Goal: Task Accomplishment & Management: Manage account settings

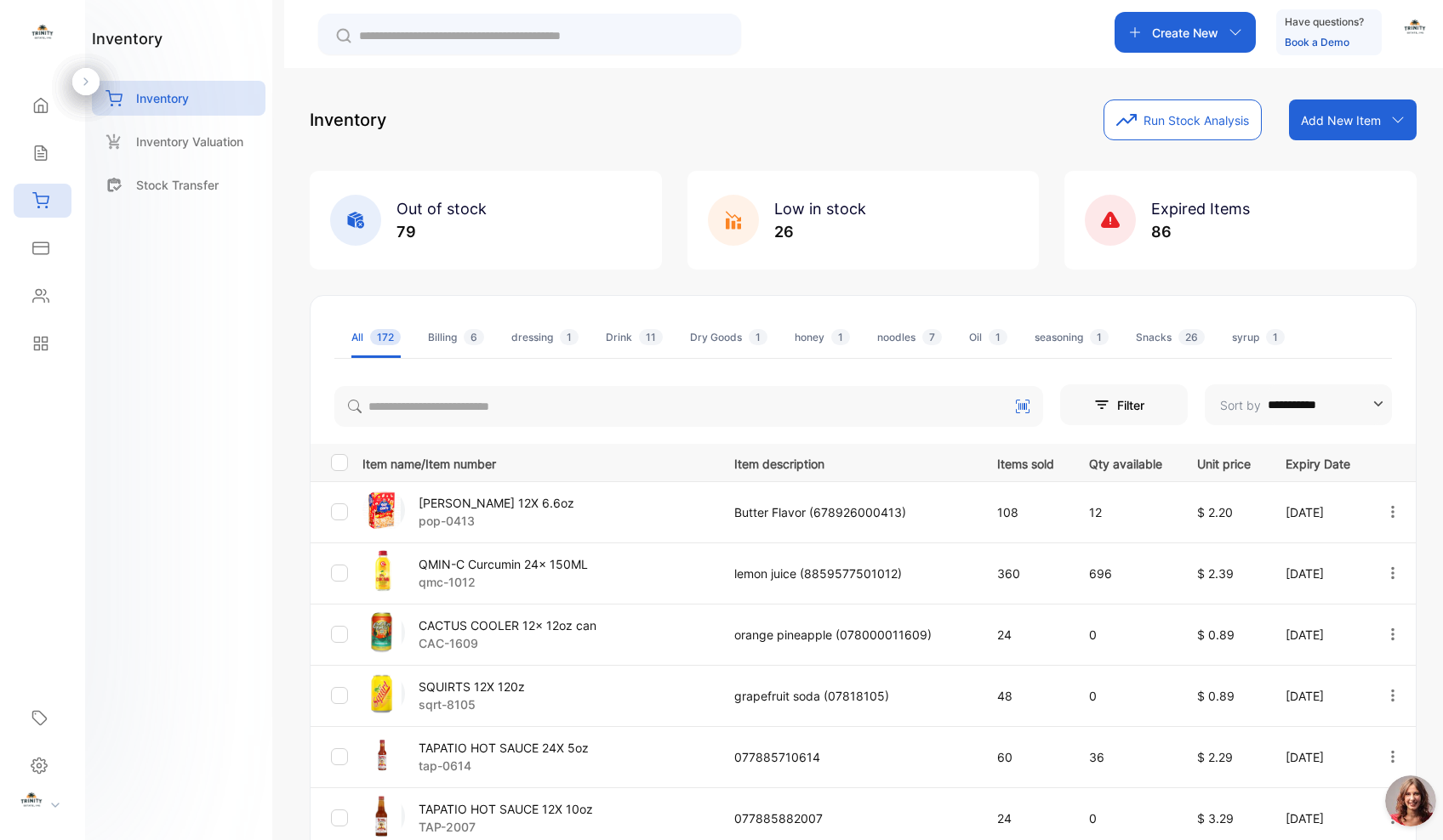
scroll to position [222, 0]
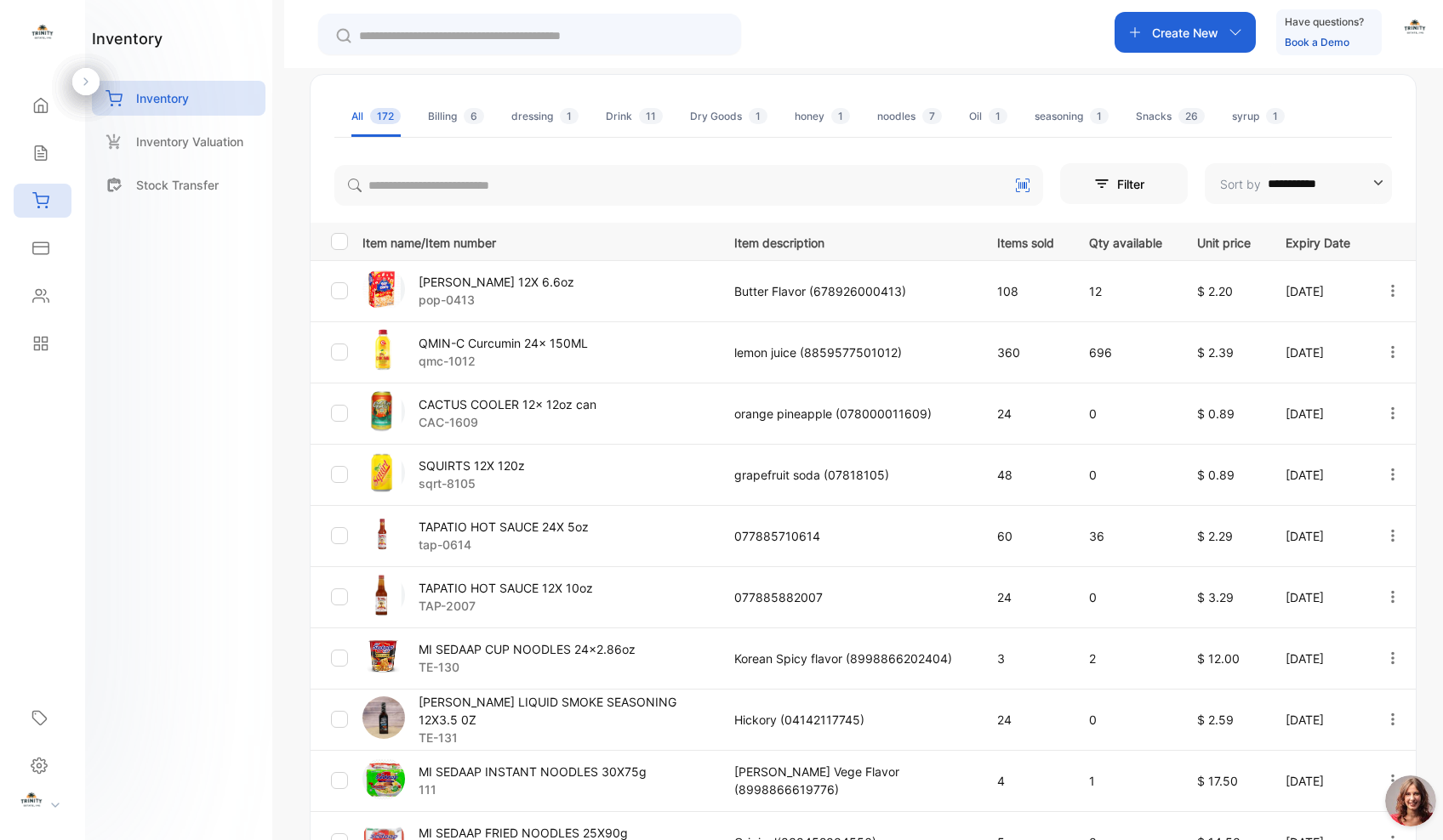
click at [554, 524] on p "TAPATIO HOT SAUCE 24X 5oz" at bounding box center [504, 527] width 171 height 18
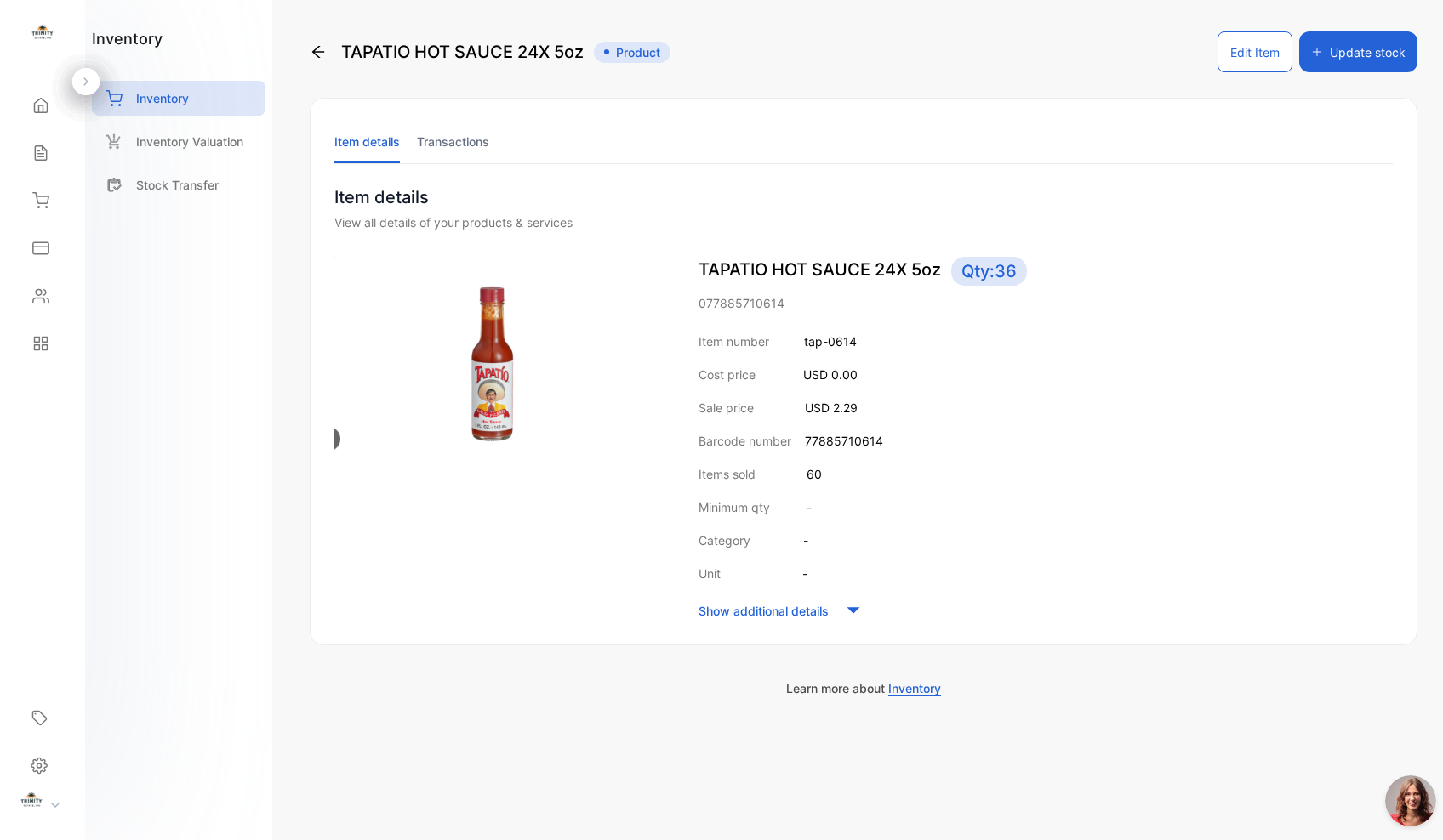
click at [1267, 59] on button "Edit Item" at bounding box center [1254, 51] width 75 height 41
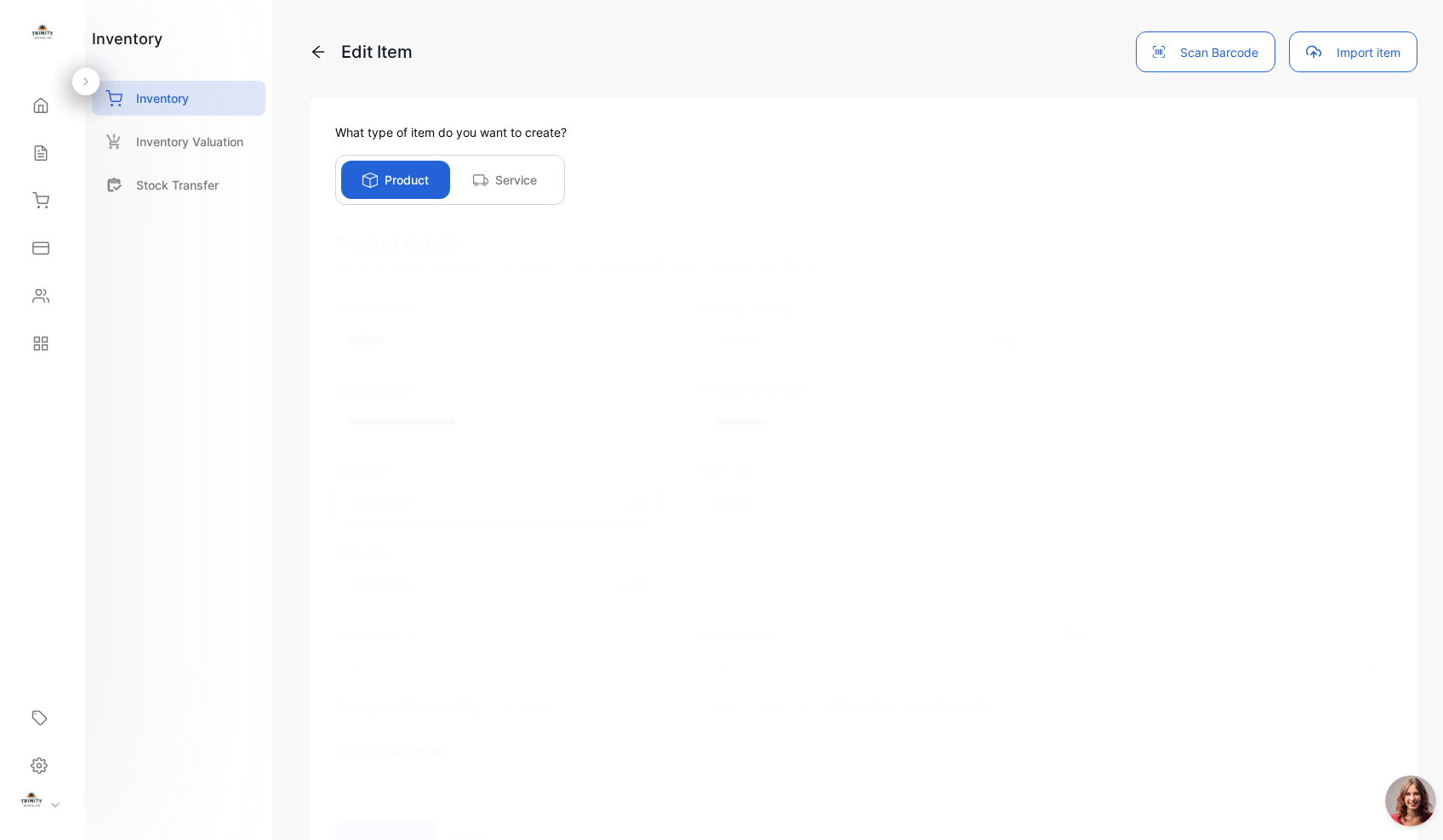
click at [417, 501] on input "****" at bounding box center [497, 503] width 325 height 38
type input "*"
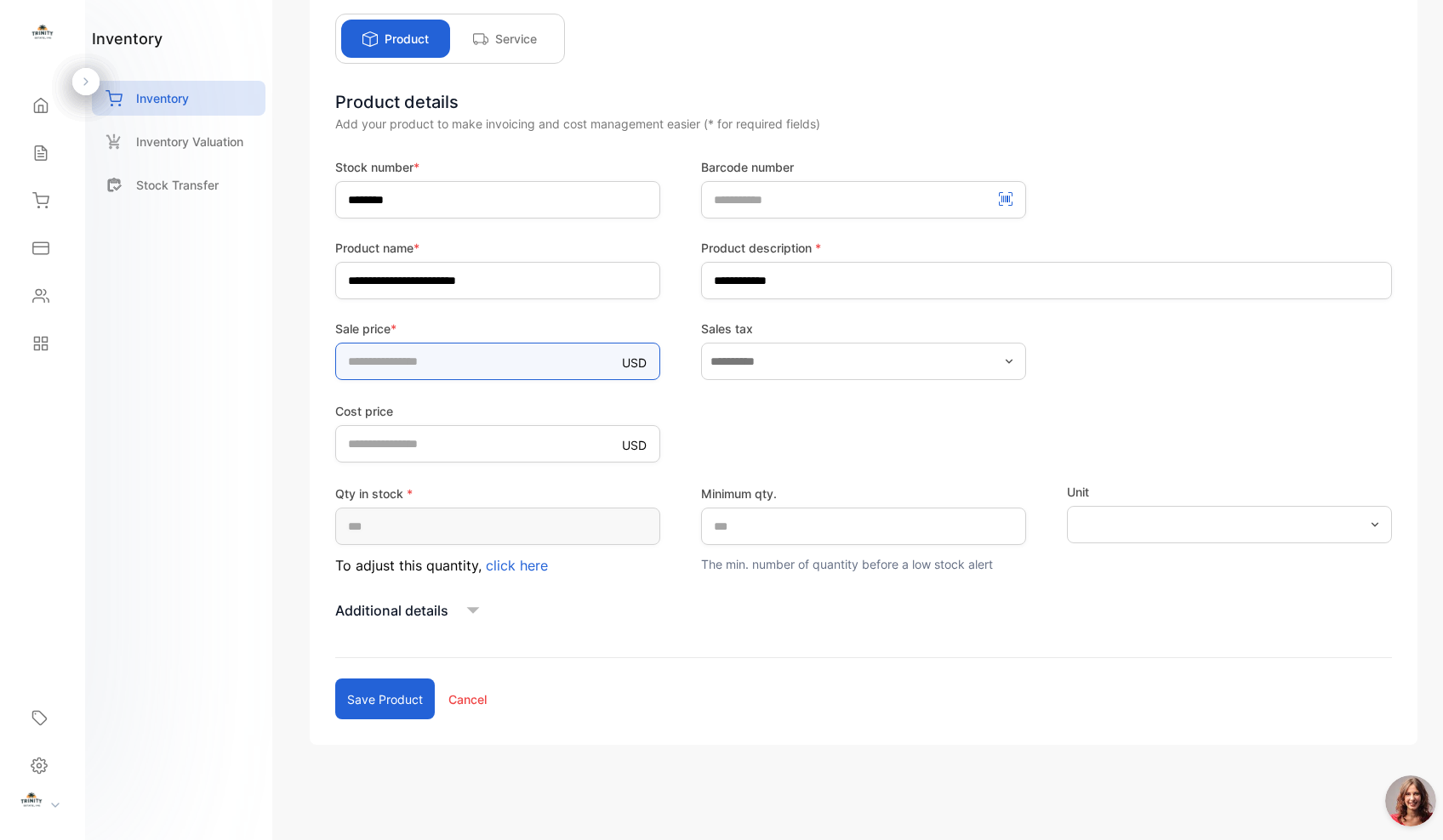
scroll to position [141, 0]
type input "****"
click at [362, 701] on button "Save product" at bounding box center [385, 699] width 99 height 41
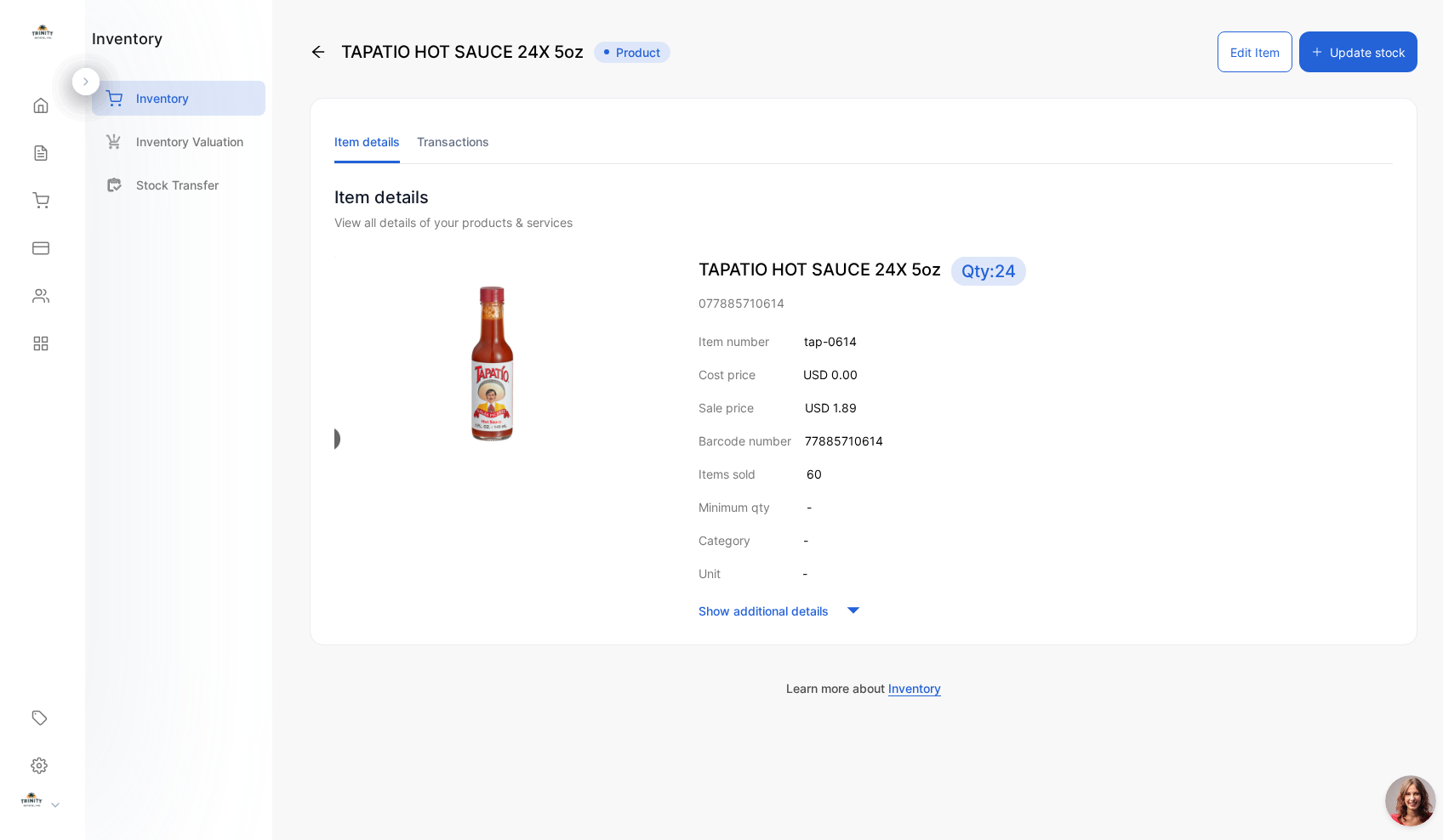
click at [1321, 51] on icon "button" at bounding box center [1317, 52] width 12 height 12
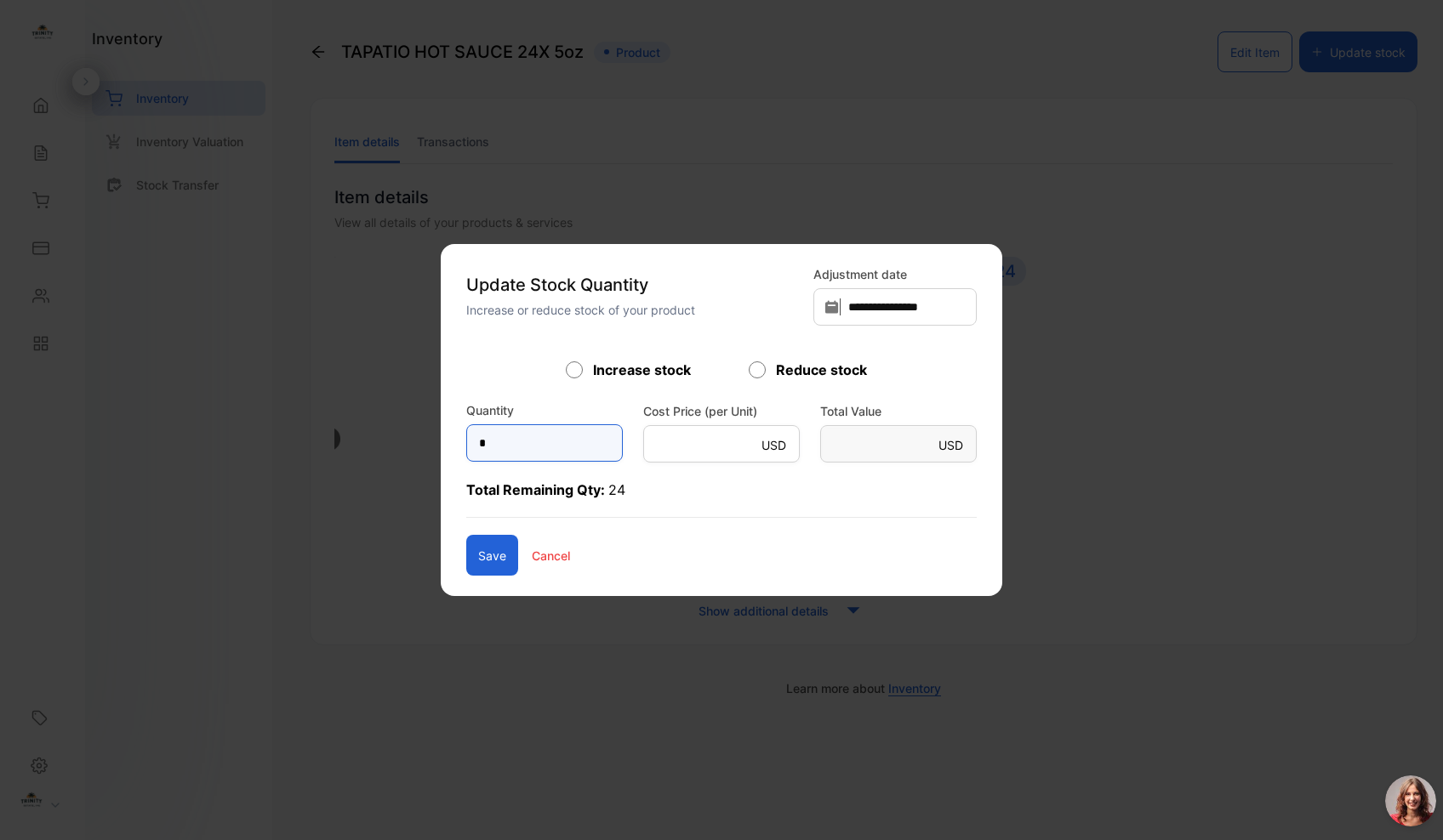
click at [475, 438] on input "*" at bounding box center [544, 443] width 156 height 38
type input "***"
click at [466, 557] on button "Save" at bounding box center [492, 555] width 52 height 41
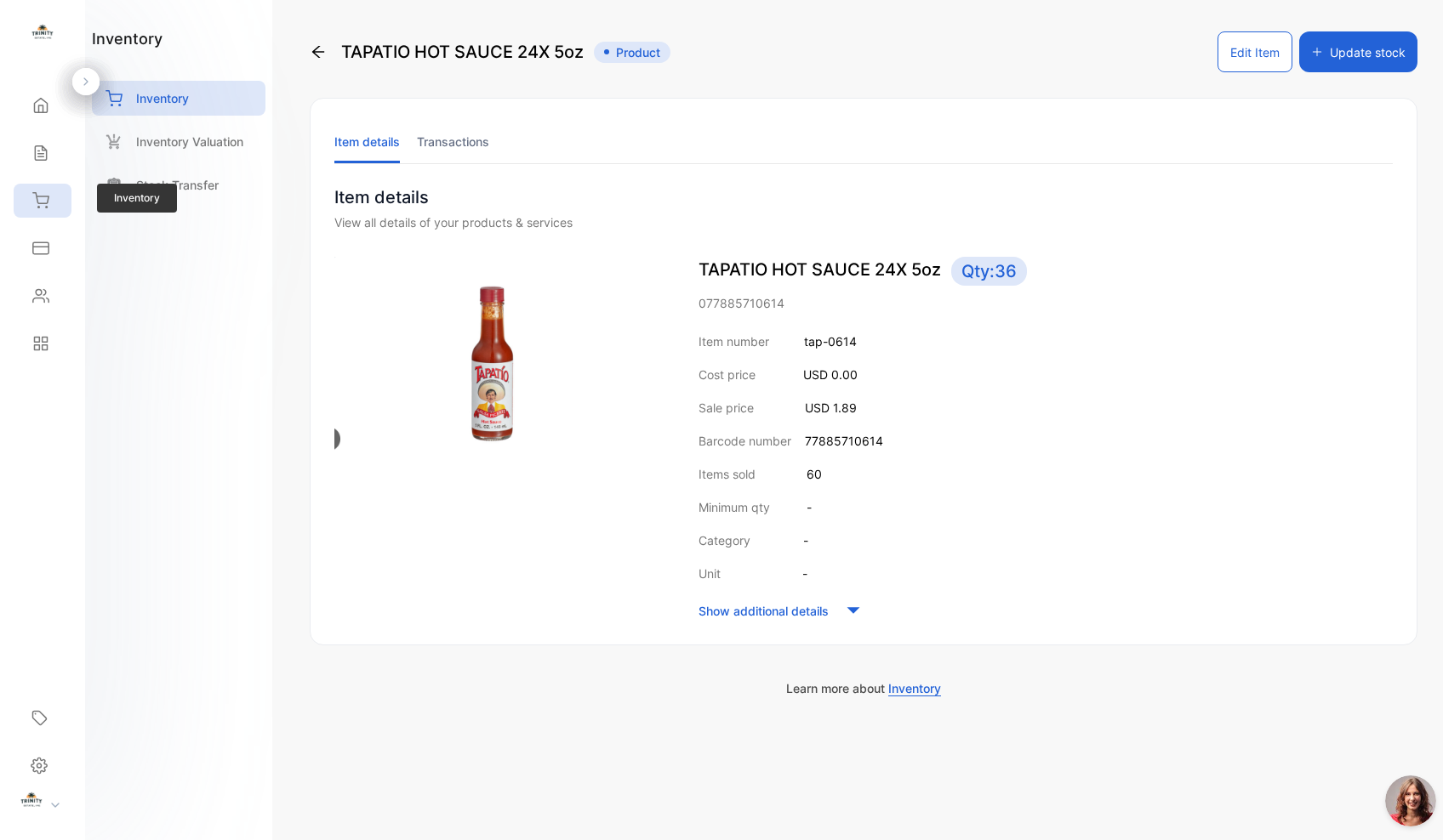
click at [43, 206] on icon at bounding box center [41, 201] width 17 height 17
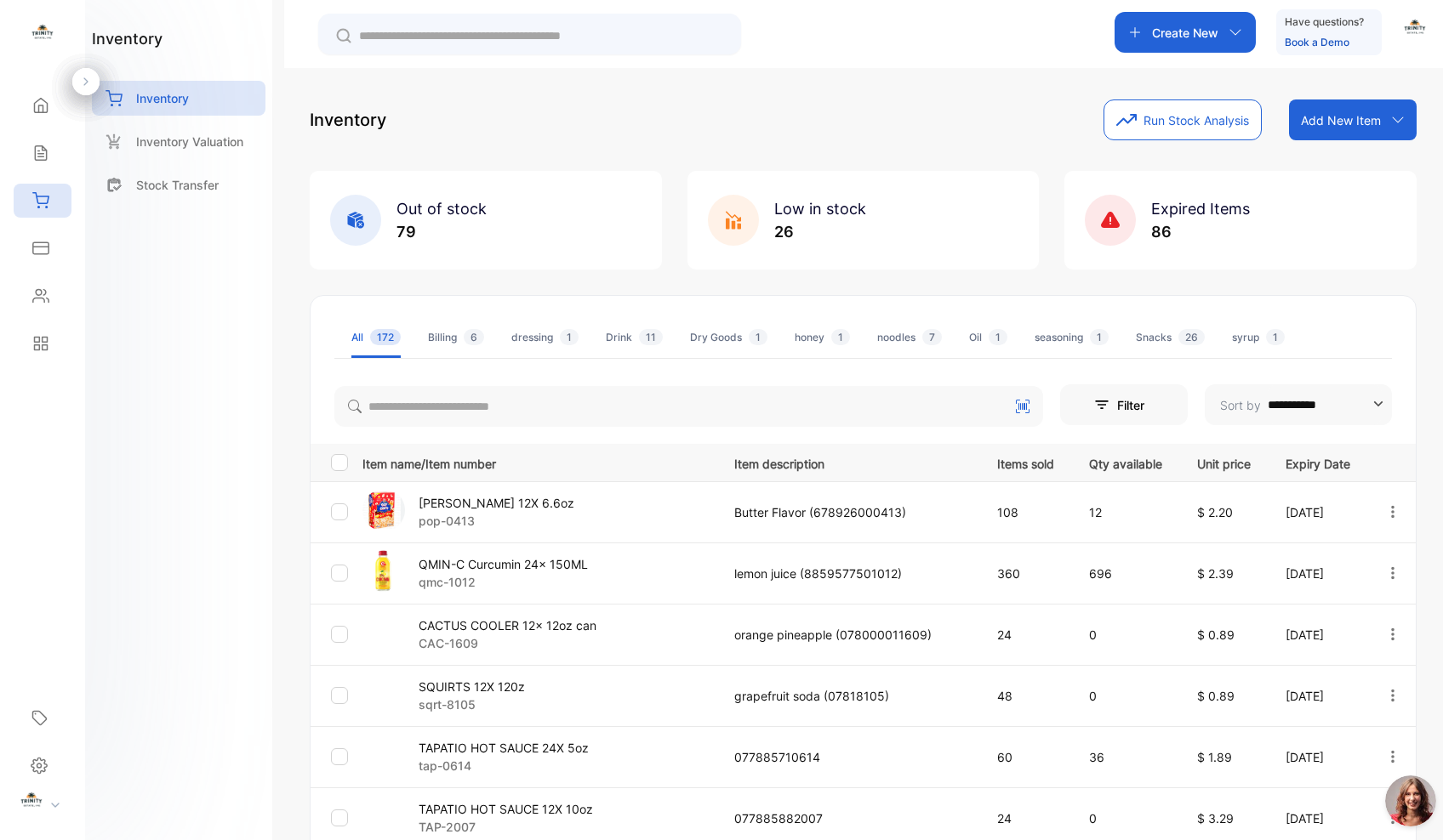
scroll to position [13, 0]
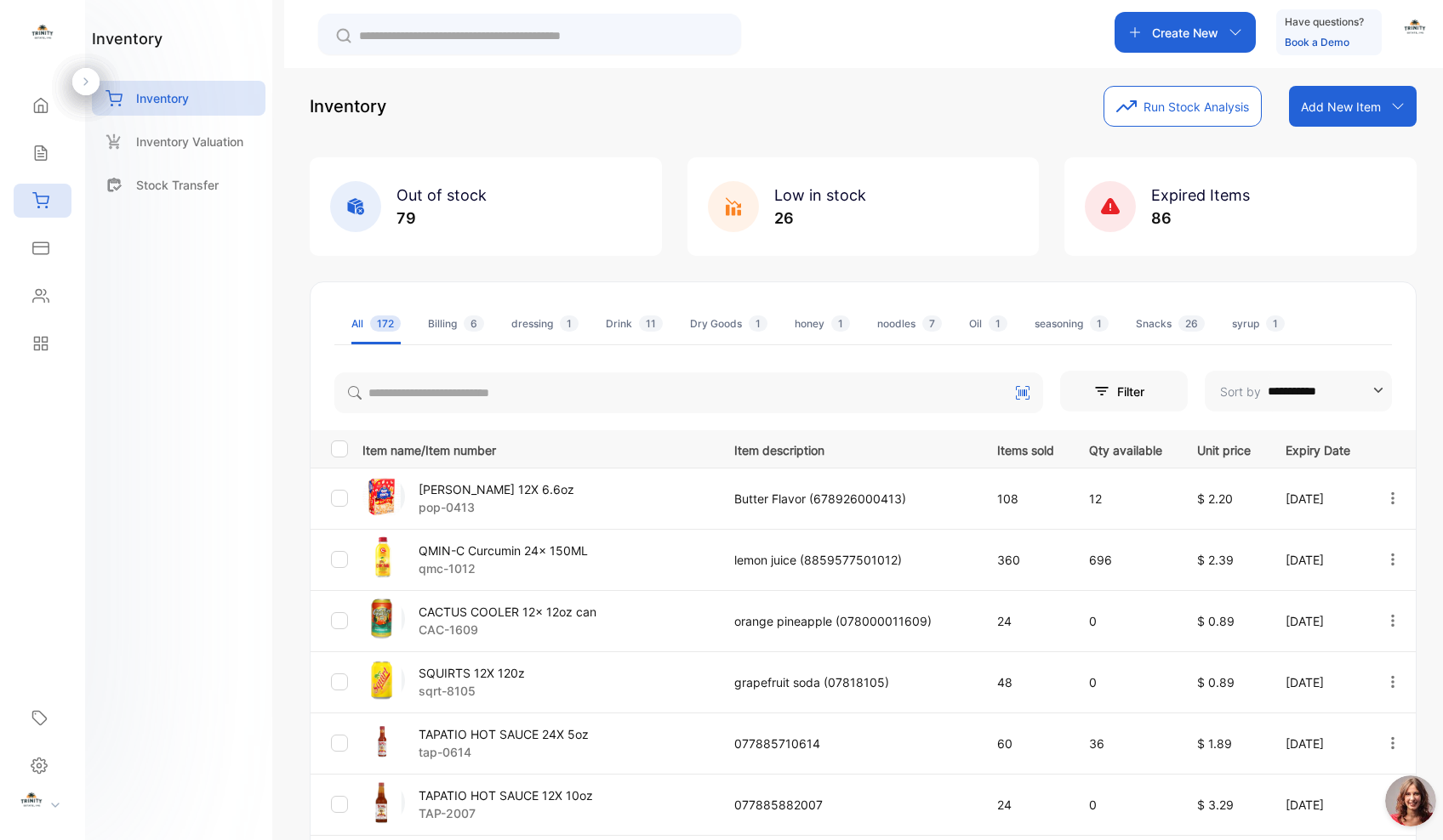
click at [477, 492] on p "[PERSON_NAME] 12X 6.6oz" at bounding box center [496, 489] width 155 height 18
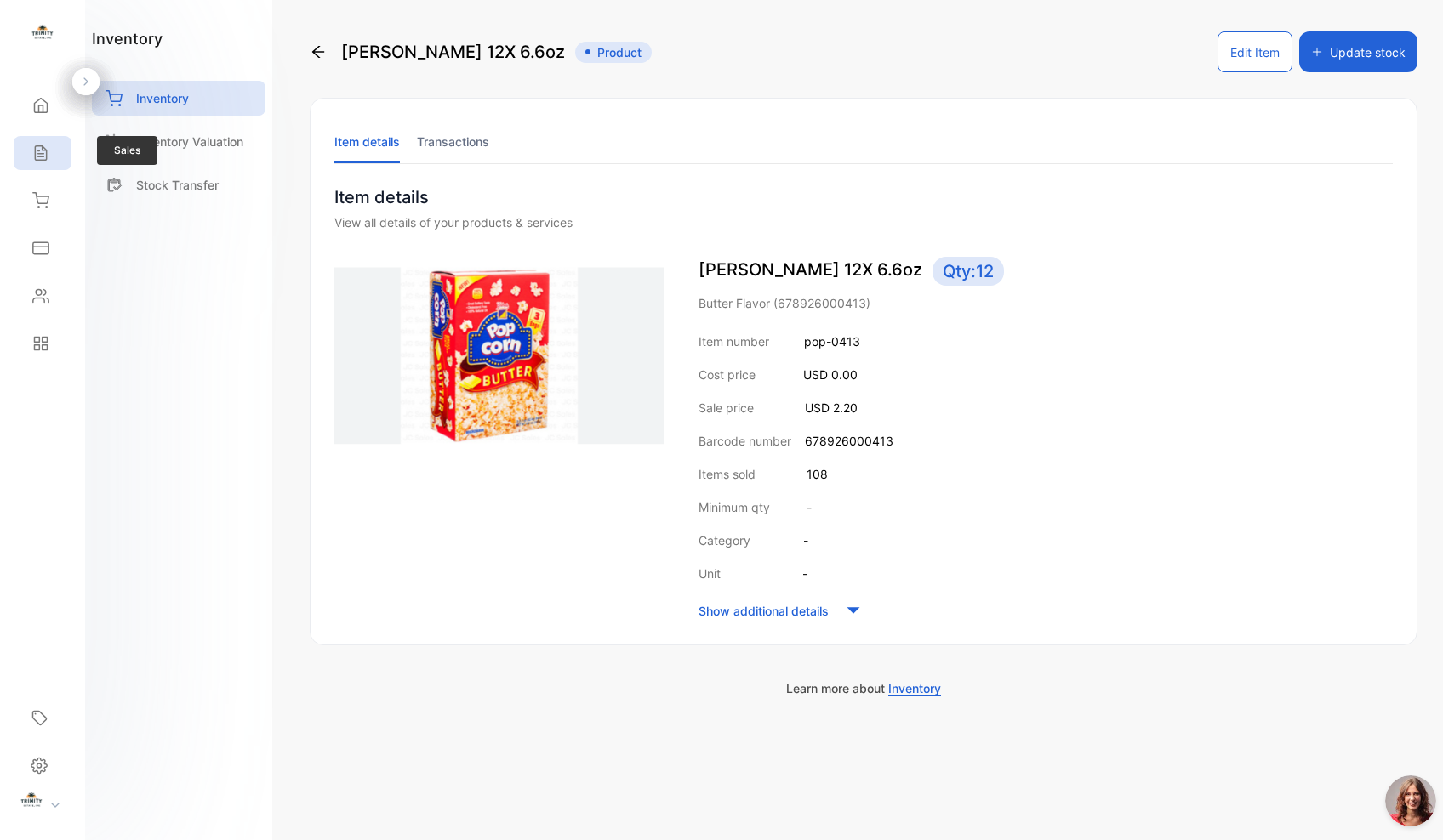
click at [43, 158] on icon at bounding box center [41, 153] width 17 height 17
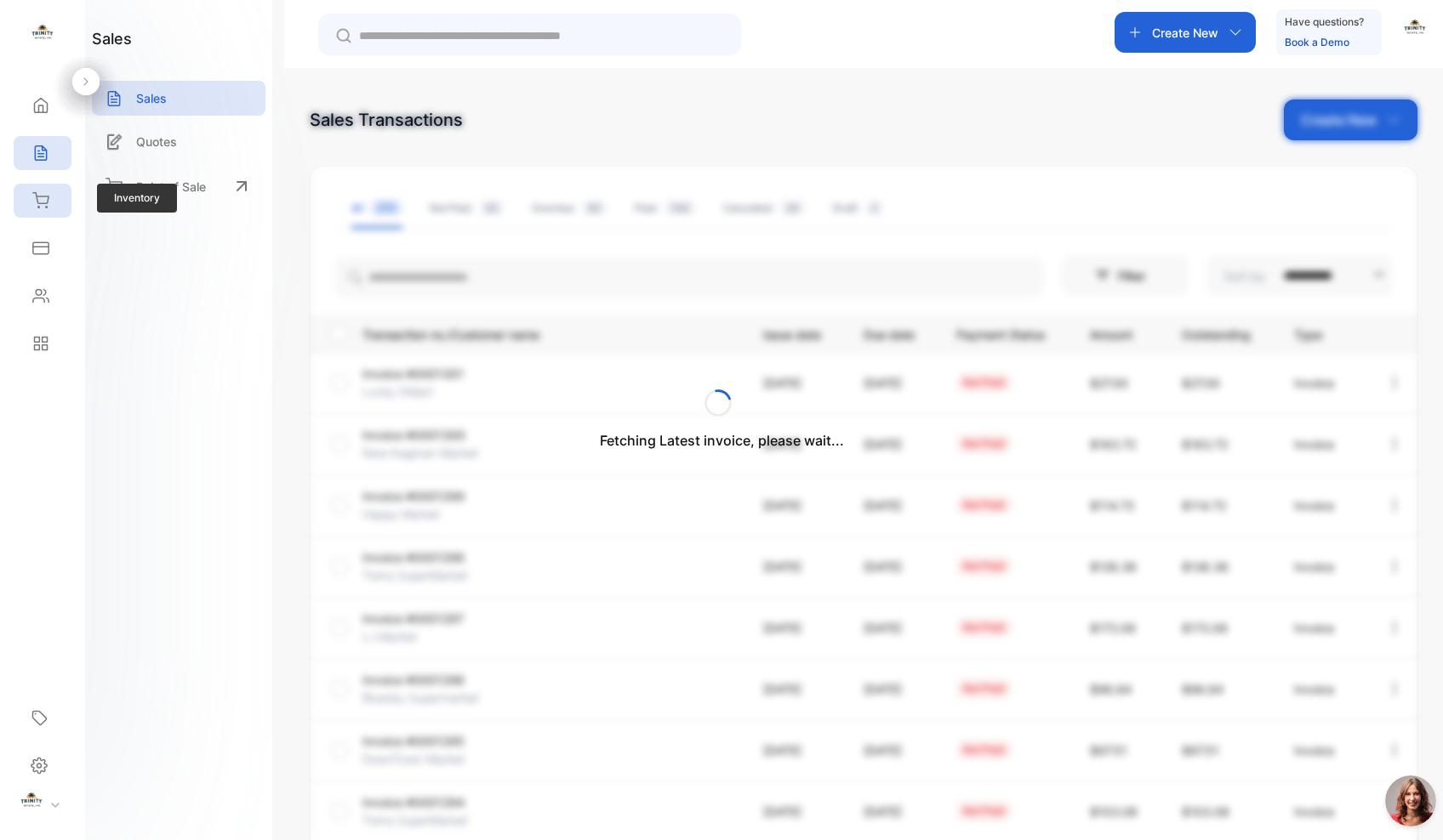
click at [44, 202] on icon at bounding box center [41, 201] width 17 height 17
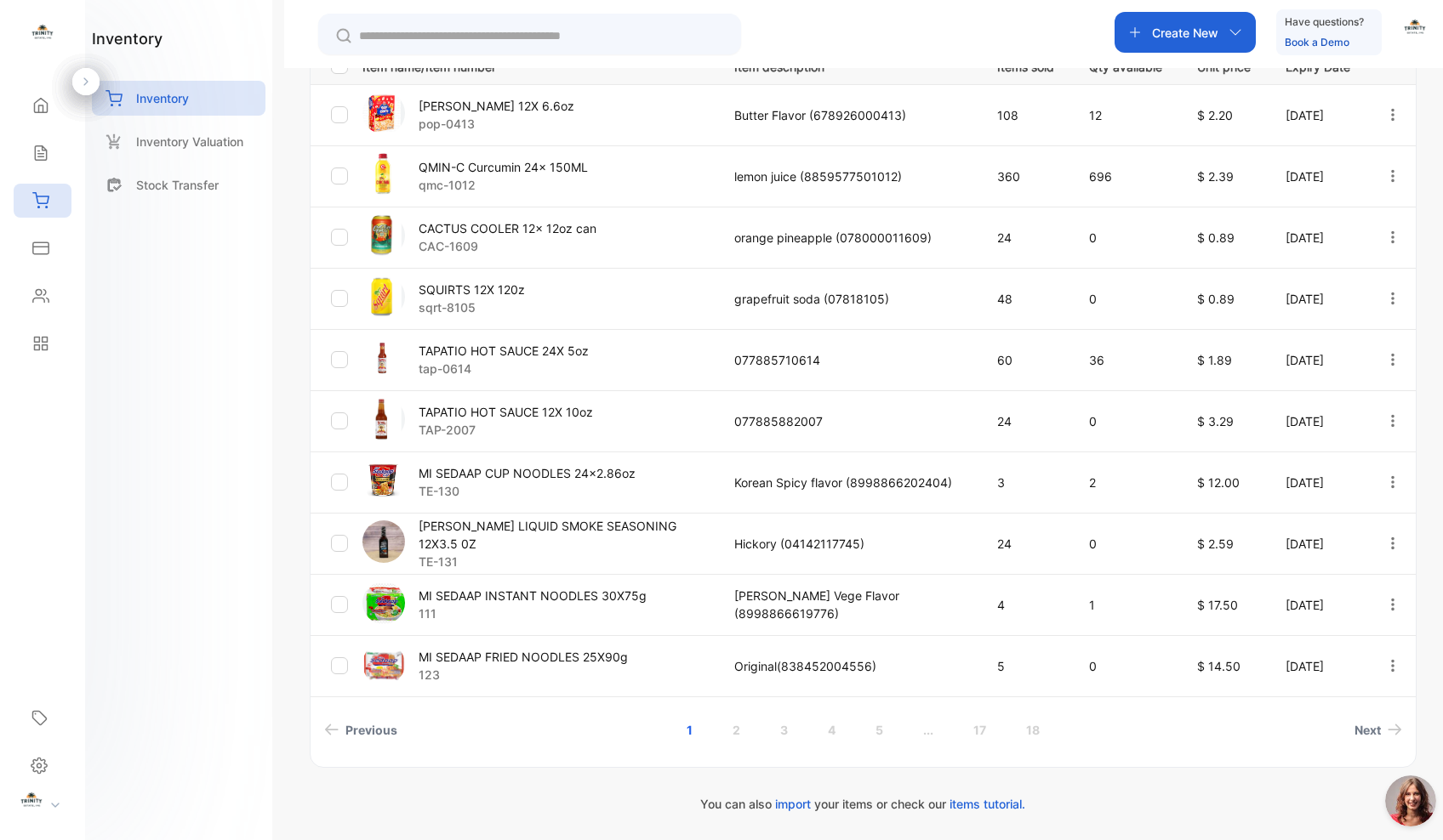
scroll to position [397, 0]
click at [735, 730] on link "2" at bounding box center [736, 729] width 48 height 31
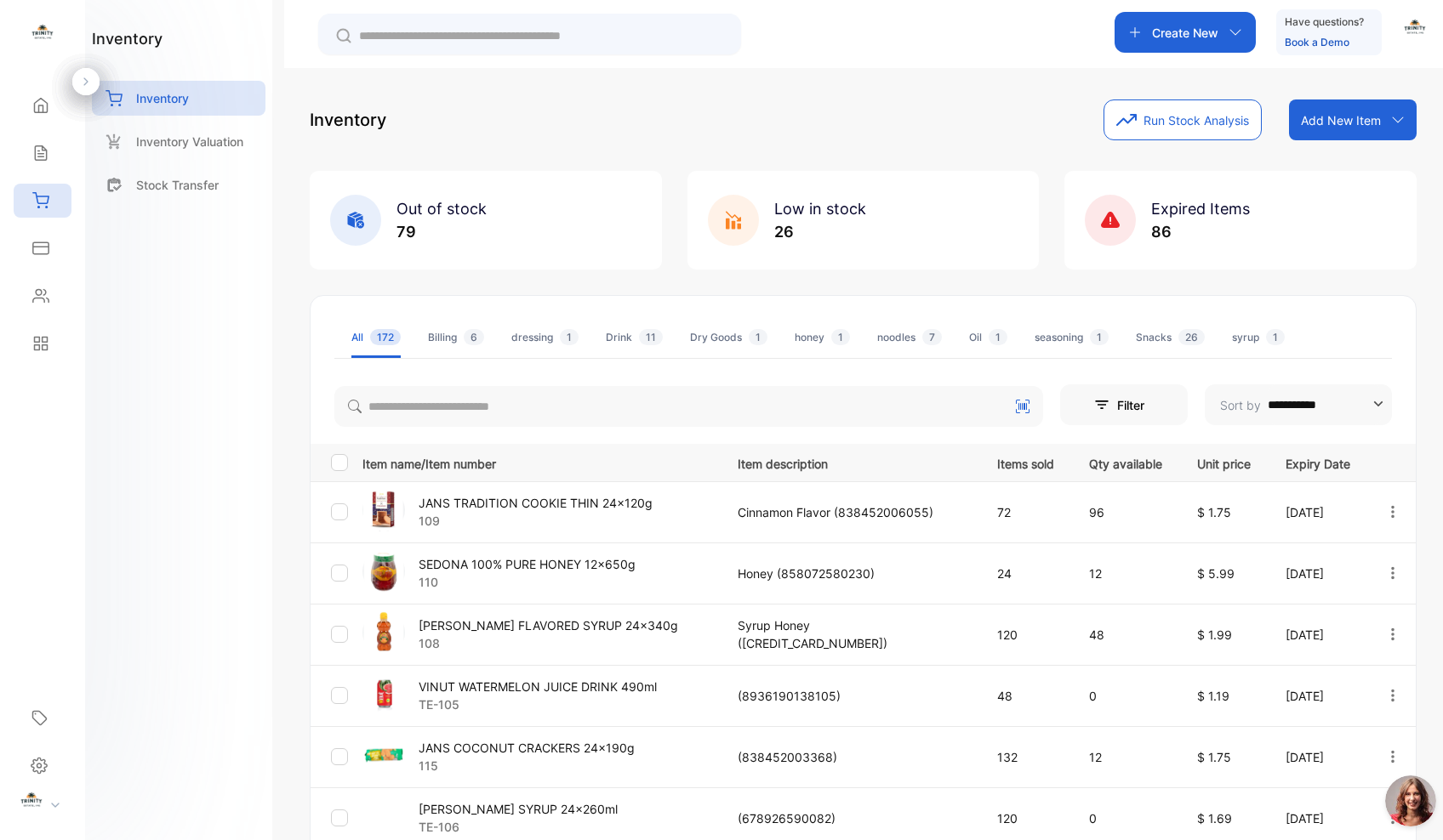
scroll to position [0, 0]
